Goal: Information Seeking & Learning: Learn about a topic

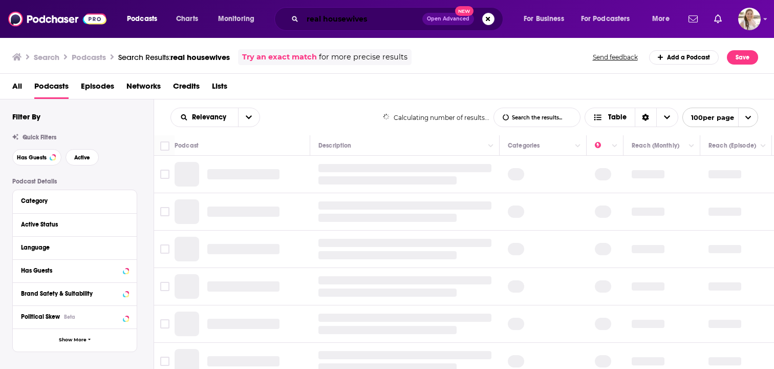
click at [315, 18] on input "real housewives" at bounding box center [363, 19] width 120 height 16
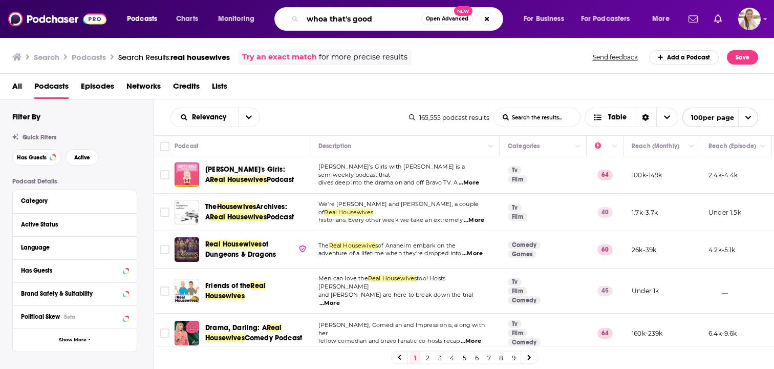
type input "whoa that's good"
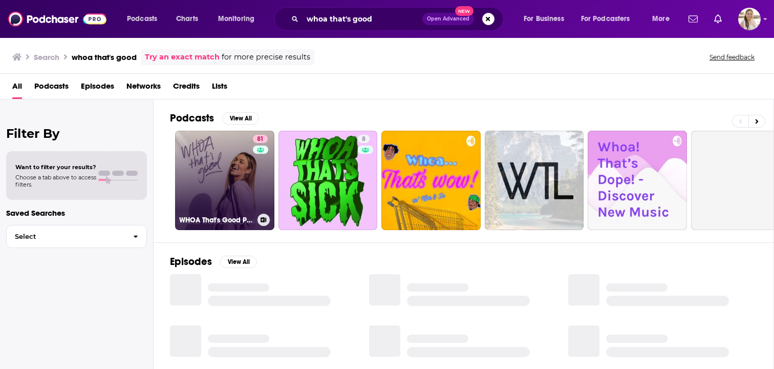
click at [242, 193] on link "81 WHOA That's Good Podcast" at bounding box center [224, 180] width 99 height 99
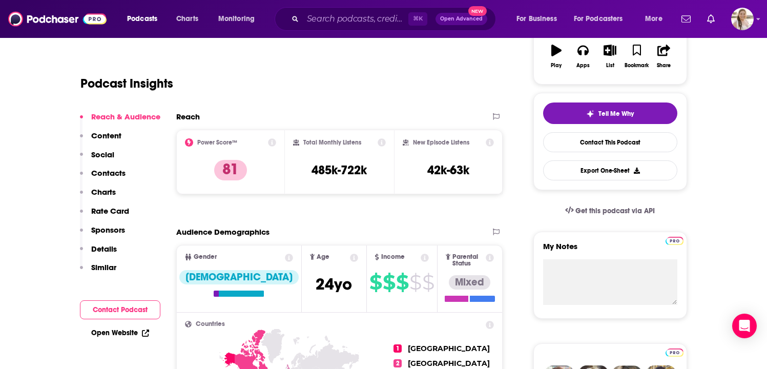
scroll to position [30, 0]
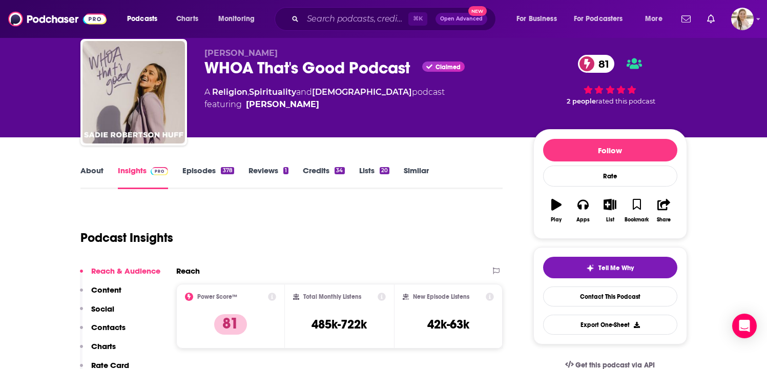
click at [207, 171] on link "Episodes 378" at bounding box center [207, 177] width 51 height 24
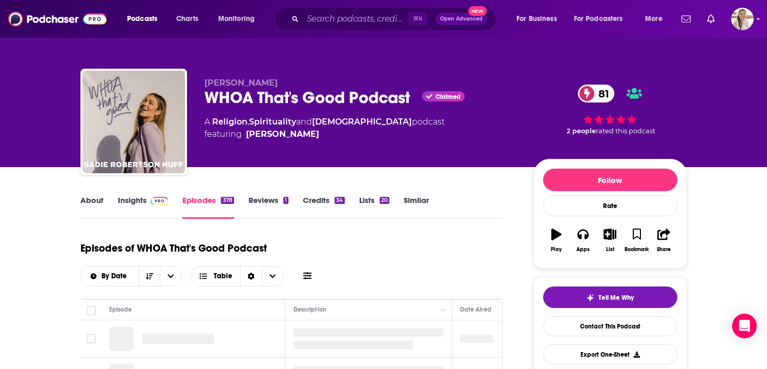
click at [100, 204] on link "About" at bounding box center [91, 207] width 23 height 24
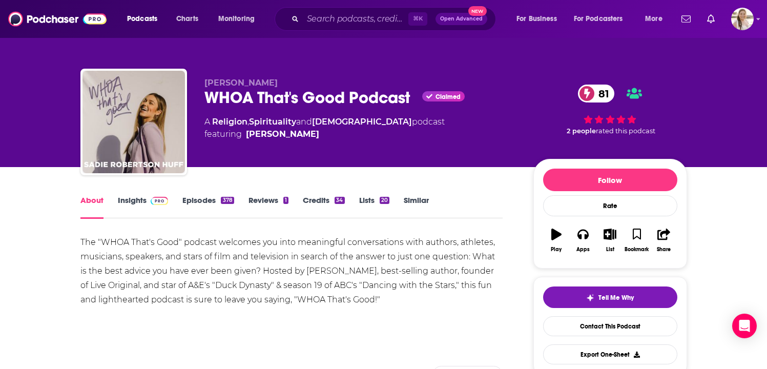
click at [207, 202] on link "Episodes 378" at bounding box center [207, 207] width 51 height 24
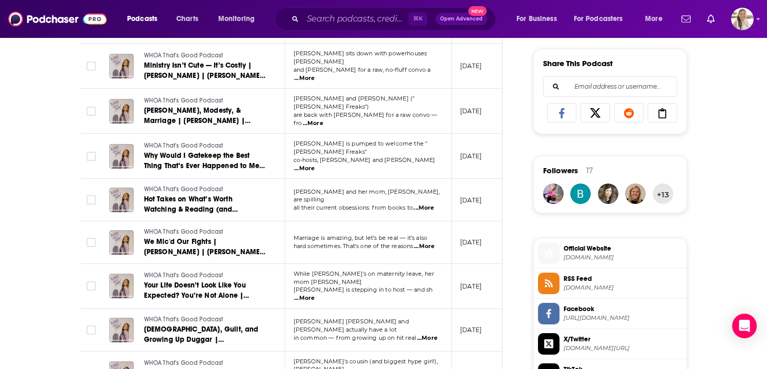
scroll to position [749, 0]
